Goal: Register for event/course

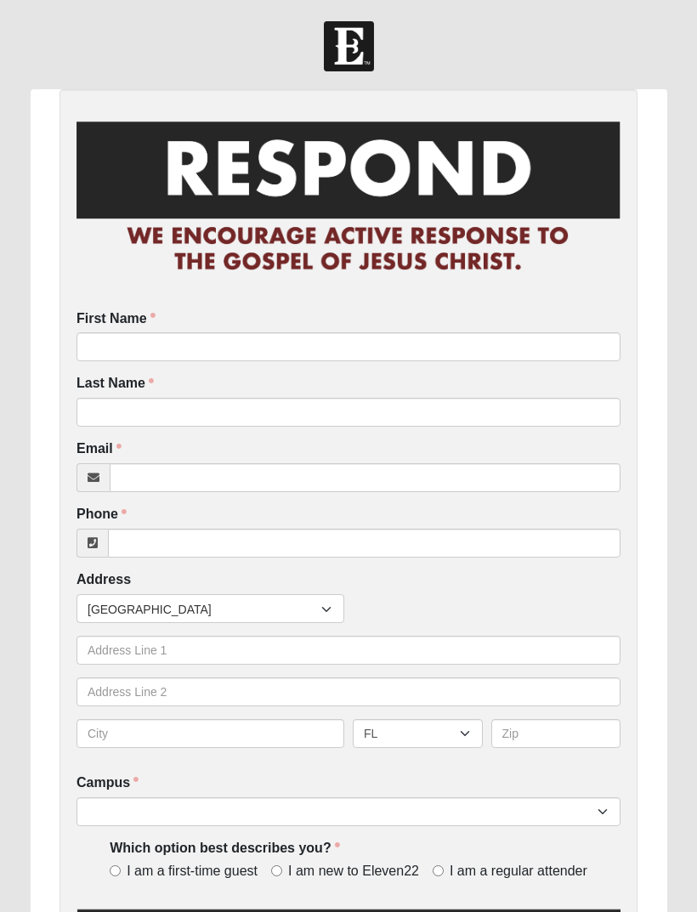
scroll to position [91, 0]
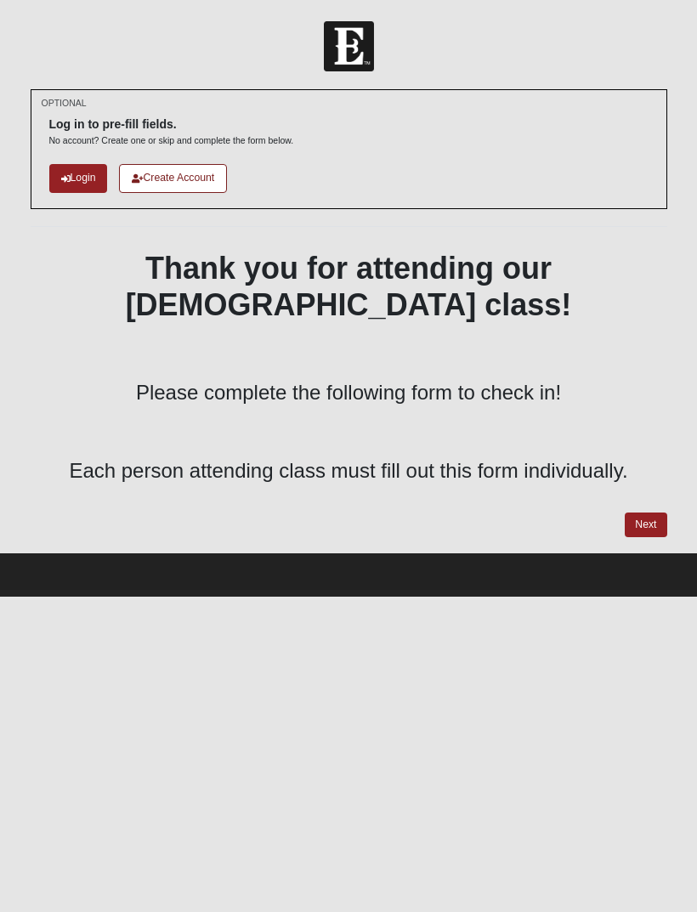
click at [650, 512] on link "Next" at bounding box center [646, 524] width 42 height 25
